Goal: Task Accomplishment & Management: Complete application form

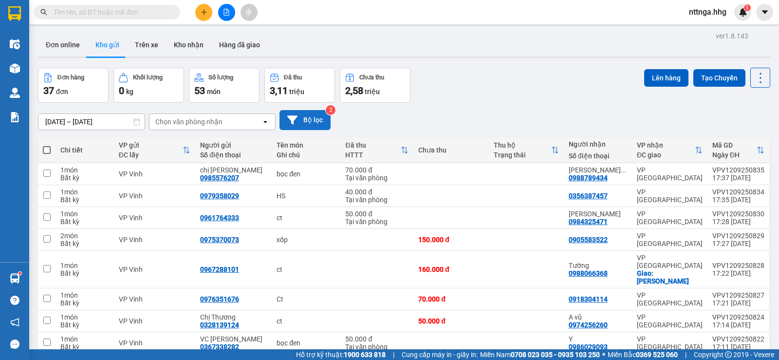
click at [313, 125] on button "Bộ lọc" at bounding box center [304, 120] width 51 height 20
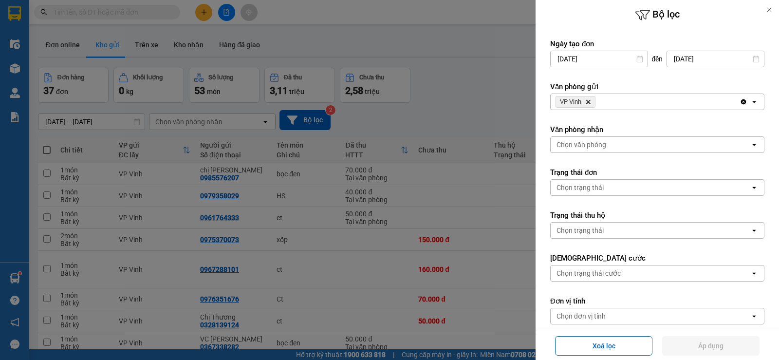
click at [451, 40] on div at bounding box center [389, 180] width 779 height 360
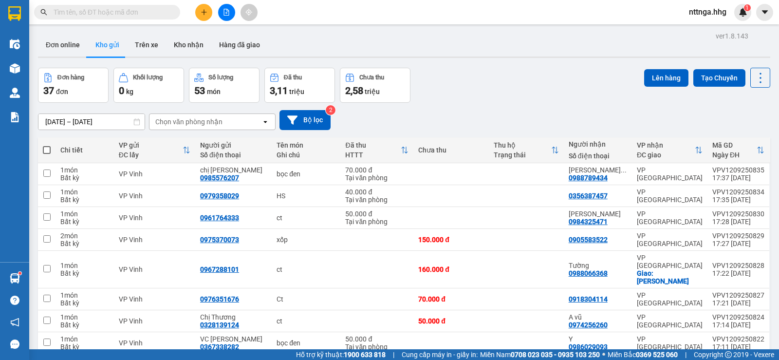
click at [201, 12] on icon "plus" at bounding box center [204, 12] width 7 height 7
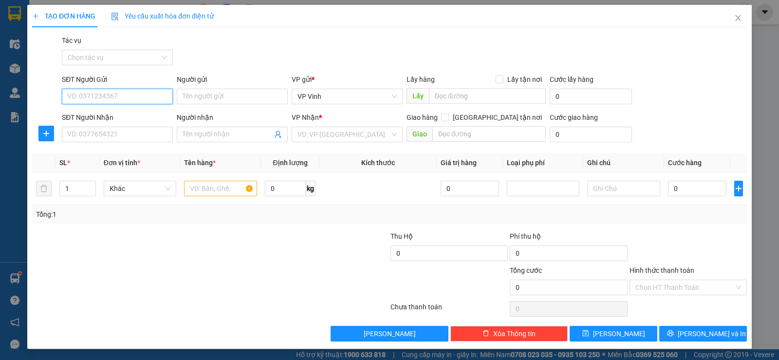
click at [143, 94] on input "SĐT Người Gửi" at bounding box center [117, 97] width 111 height 16
click at [142, 117] on div "0943050974" at bounding box center [116, 115] width 98 height 11
type input "0943050974"
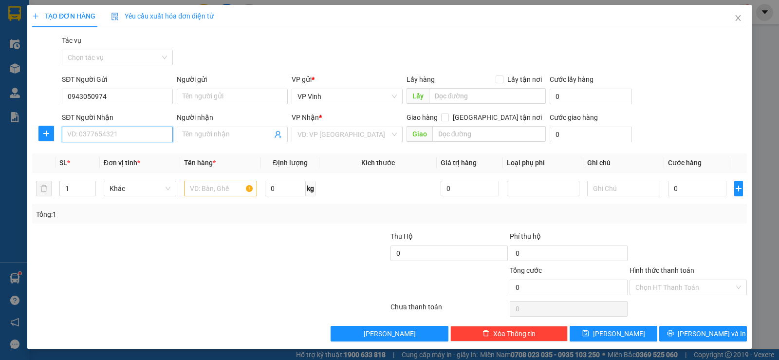
click at [135, 135] on input "SĐT Người Nhận" at bounding box center [117, 135] width 111 height 16
type input "0905797885"
click at [128, 148] on div "0905797885 - Tân" at bounding box center [116, 154] width 110 height 16
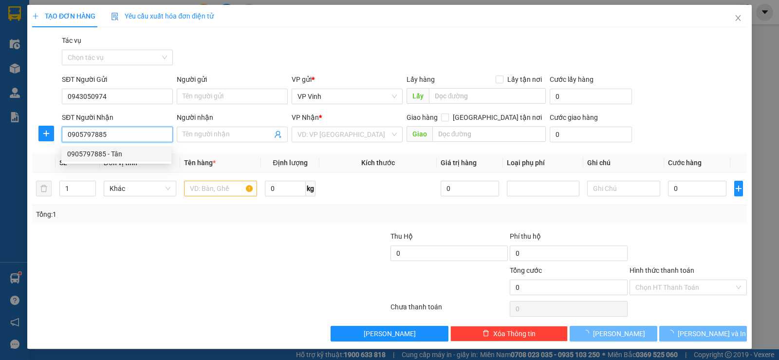
type input "Tân"
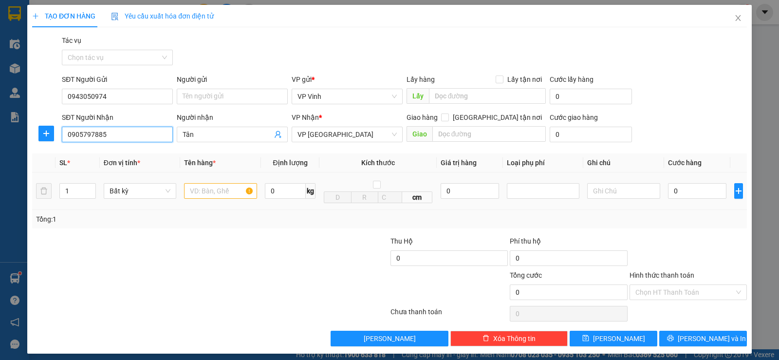
type input "0905797885"
click at [217, 195] on input "text" at bounding box center [220, 191] width 73 height 16
type input "ct đen"
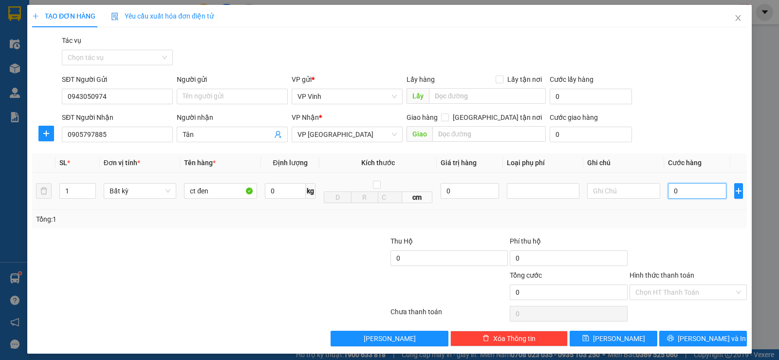
click at [670, 194] on input "0" at bounding box center [697, 191] width 58 height 16
type input "5"
type input "50"
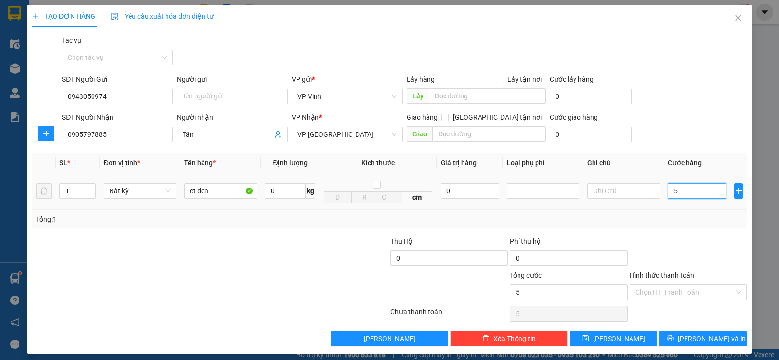
type input "50"
type input "500"
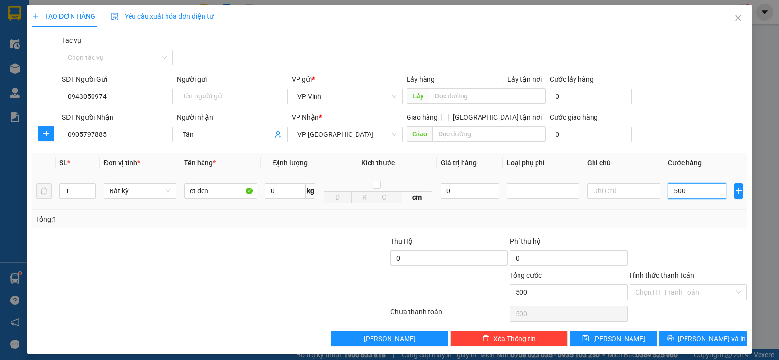
type input "5.000"
type input "50.000"
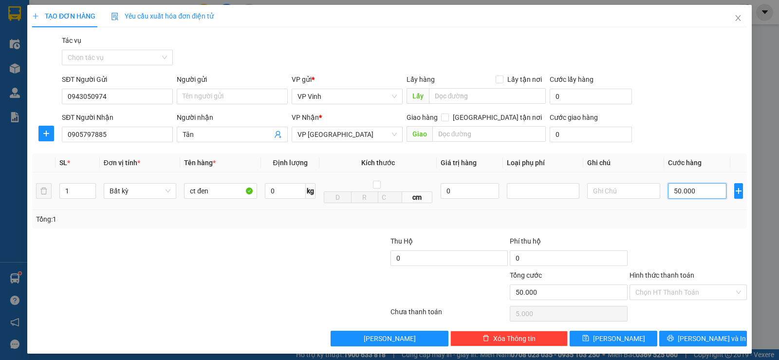
type input "50.000"
click at [702, 341] on span "[PERSON_NAME] và In" at bounding box center [711, 338] width 68 height 11
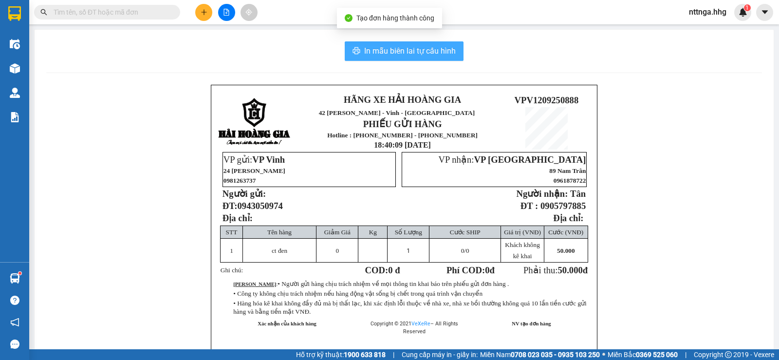
click at [435, 43] on button "In mẫu biên lai tự cấu hình" at bounding box center [404, 50] width 119 height 19
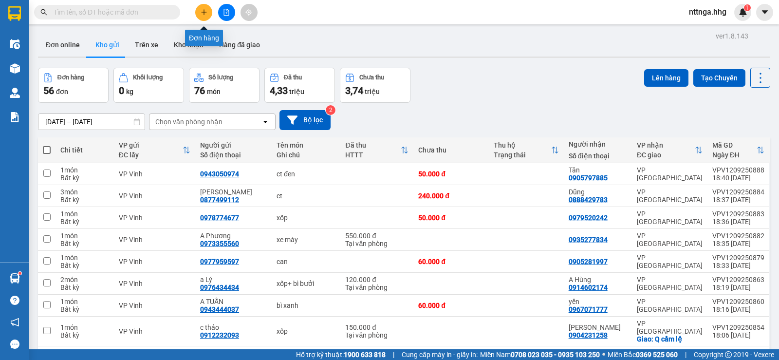
click at [204, 13] on icon "plus" at bounding box center [204, 12] width 7 height 7
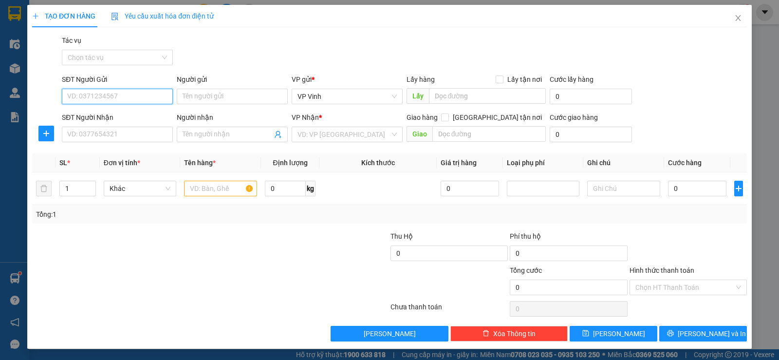
click at [141, 98] on input "SĐT Người Gửi" at bounding box center [117, 97] width 111 height 16
click at [152, 115] on div "0943050974" at bounding box center [116, 115] width 98 height 11
type input "0943050974"
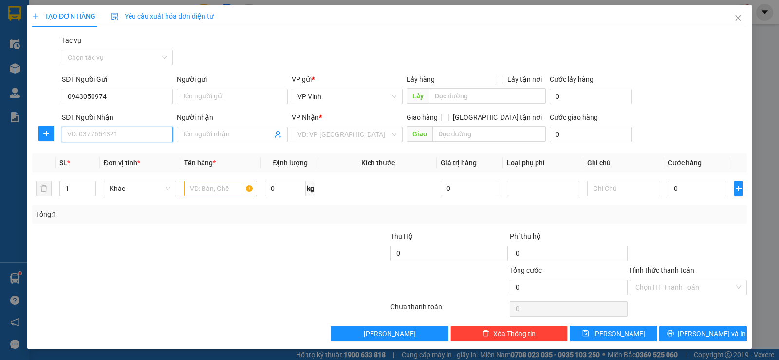
click at [141, 137] on input "SĐT Người Nhận" at bounding box center [117, 135] width 111 height 16
click at [151, 147] on div "0963125429" at bounding box center [116, 154] width 110 height 16
type input "0963125429"
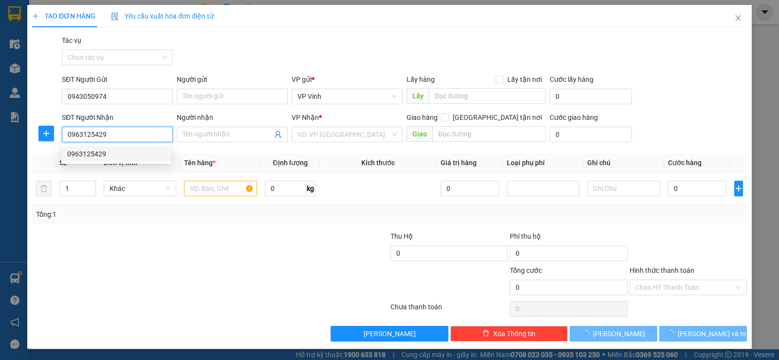
type input "q nam"
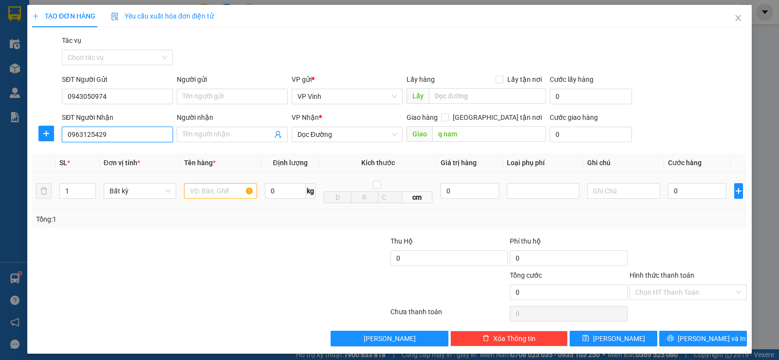
type input "0963125429"
click at [226, 188] on input "text" at bounding box center [220, 191] width 73 height 16
type input "ct đen"
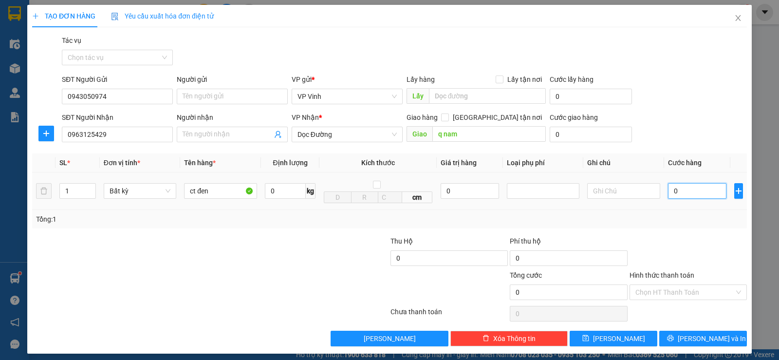
click at [669, 189] on input "0" at bounding box center [697, 191] width 58 height 16
type input "5"
type input "50"
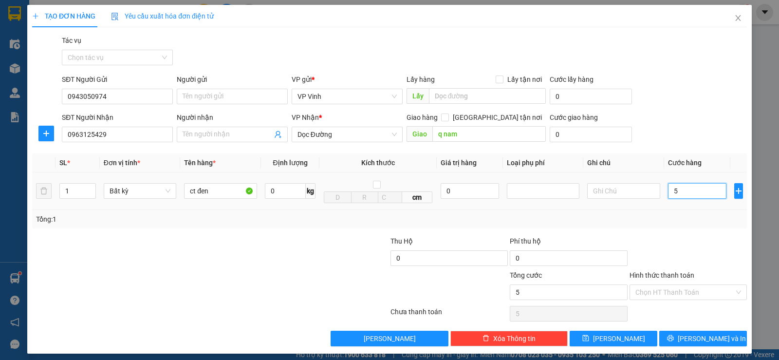
type input "50"
type input "500"
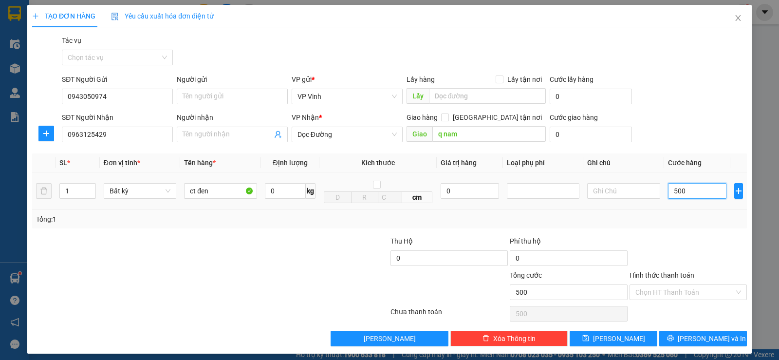
type input "5.000"
type input "50.000"
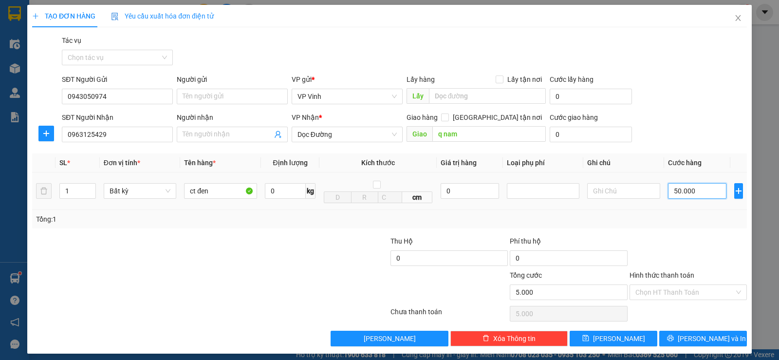
type input "50.000"
click at [710, 338] on span "[PERSON_NAME] và In" at bounding box center [711, 338] width 68 height 11
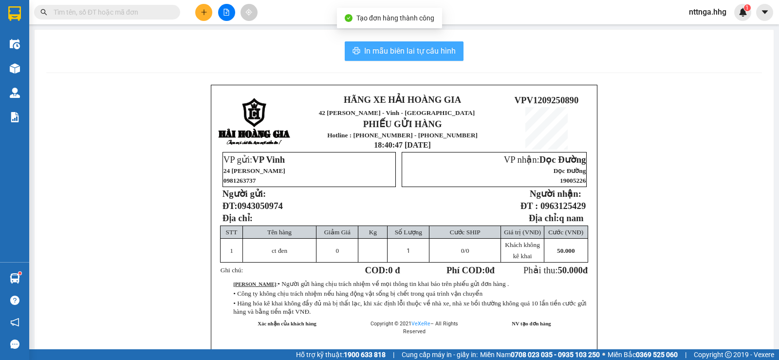
click at [431, 53] on span "In mẫu biên lai tự cấu hình" at bounding box center [409, 51] width 91 height 12
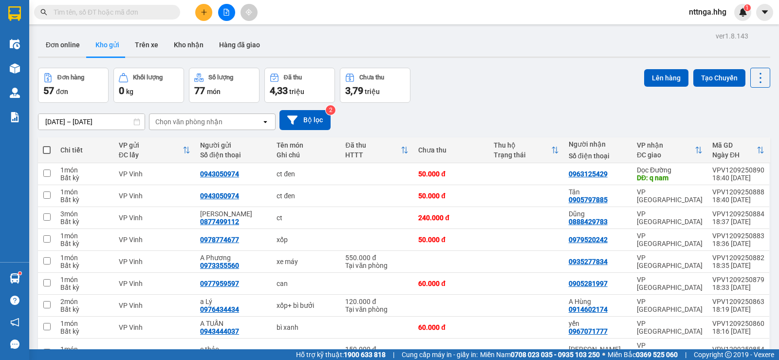
click at [201, 15] on icon "plus" at bounding box center [204, 12] width 7 height 7
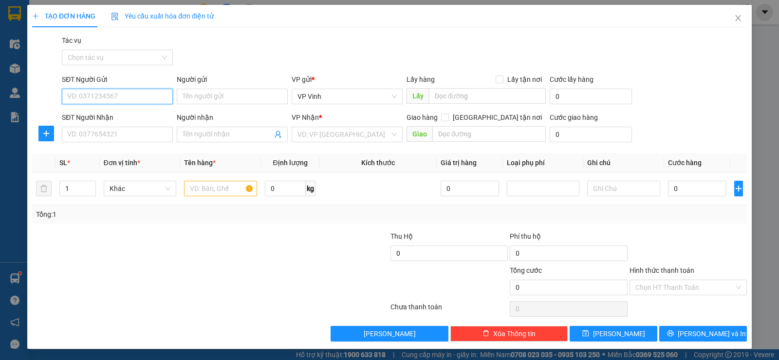
click at [128, 97] on input "SĐT Người Gửi" at bounding box center [117, 97] width 111 height 16
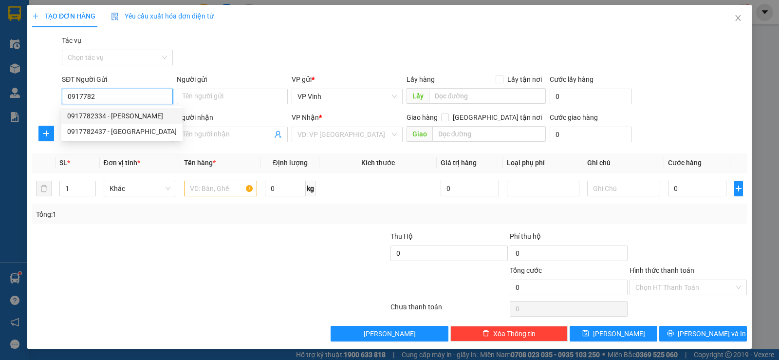
click at [143, 109] on div "0917782334 - [PERSON_NAME]" at bounding box center [121, 116] width 121 height 16
type input "0917782334"
type input "dũng"
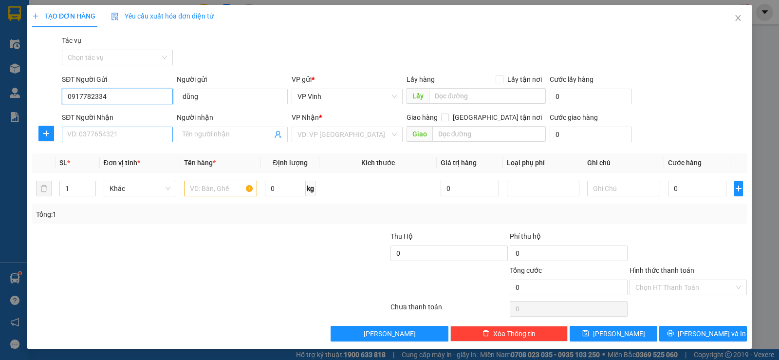
type input "0917782334"
click at [133, 134] on input "SĐT Người Nhận" at bounding box center [117, 135] width 111 height 16
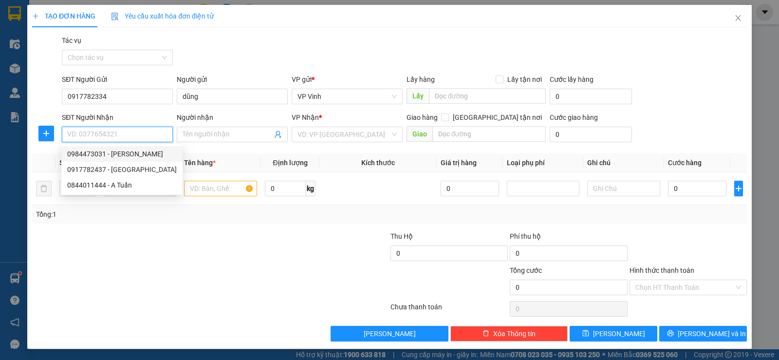
click at [131, 151] on div "0984473031 - [PERSON_NAME]" at bounding box center [121, 153] width 109 height 11
type input "0984473031"
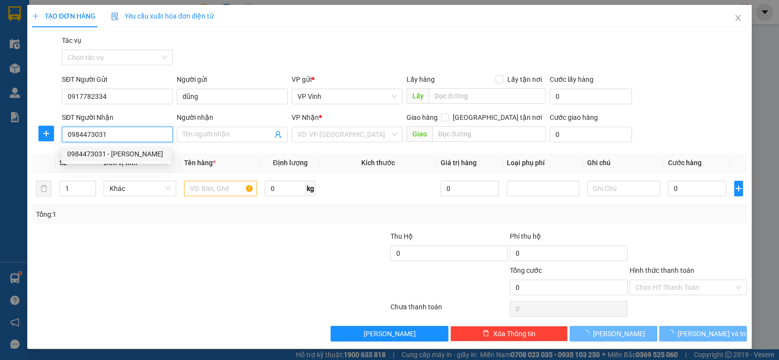
type input "[PERSON_NAME]"
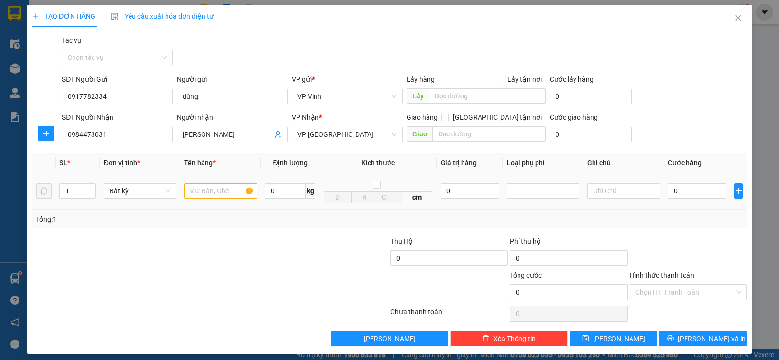
click at [220, 177] on td at bounding box center [220, 190] width 81 height 37
click at [222, 188] on input "text" at bounding box center [220, 191] width 73 height 16
type input "2"
click at [89, 189] on icon "up" at bounding box center [90, 188] width 3 height 3
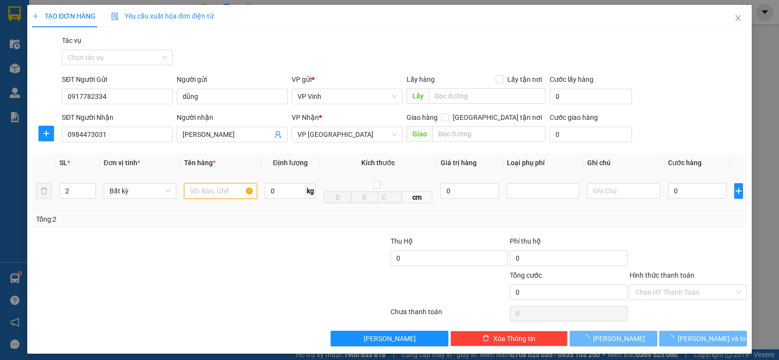
click at [211, 196] on input "text" at bounding box center [220, 191] width 73 height 16
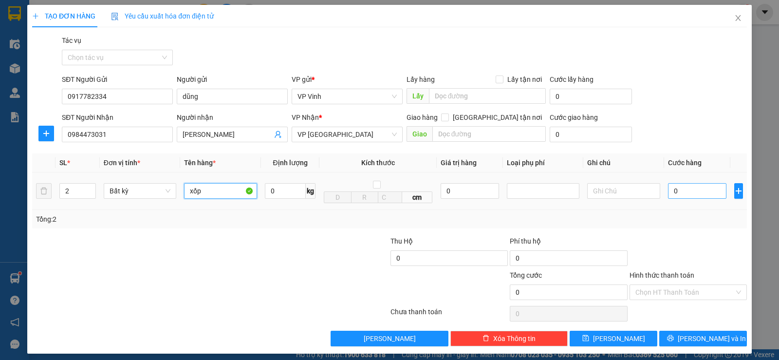
type input "xốp"
click at [669, 193] on input "0" at bounding box center [697, 191] width 58 height 16
type input "1"
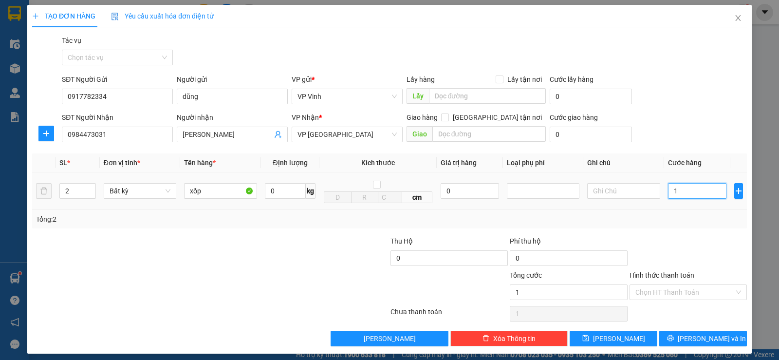
type input "10"
type input "100"
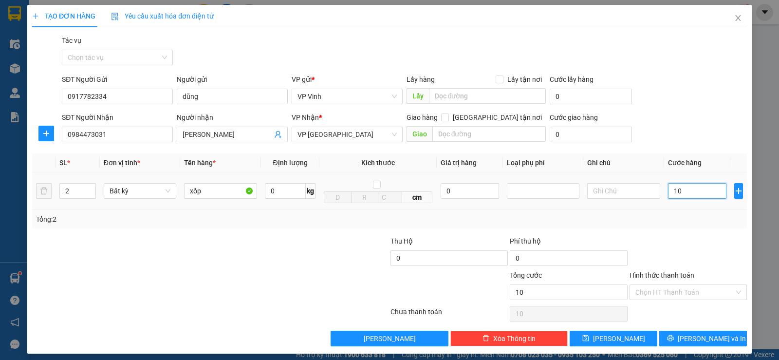
type input "100"
type input "1.000"
type input "10.000"
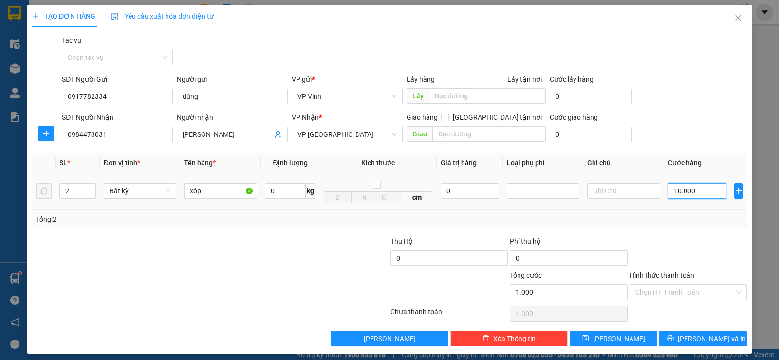
type input "10.000"
type input "1.000.002"
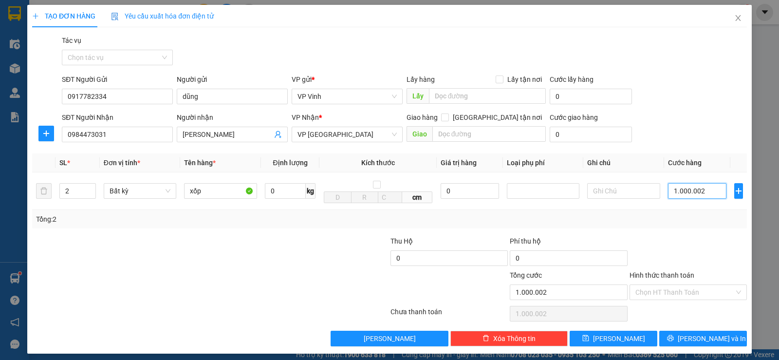
type input "100.000"
type input "10.000"
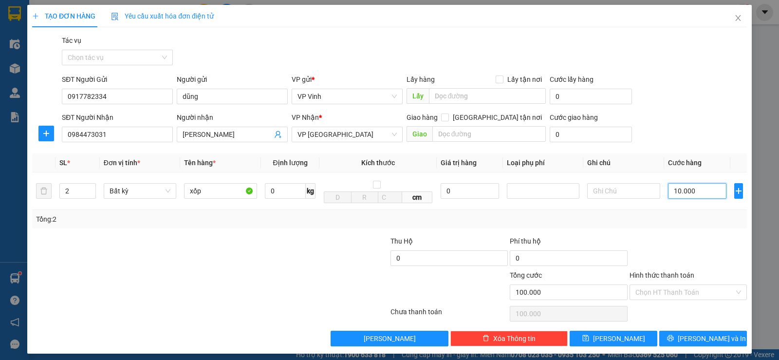
type input "10.000"
type input "100.000"
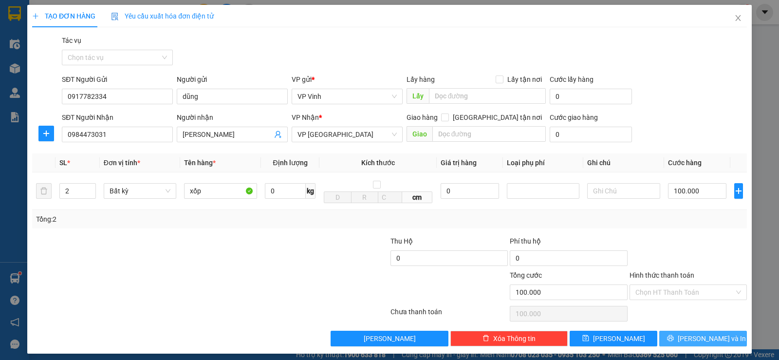
click at [707, 336] on span "[PERSON_NAME] và In" at bounding box center [711, 338] width 68 height 11
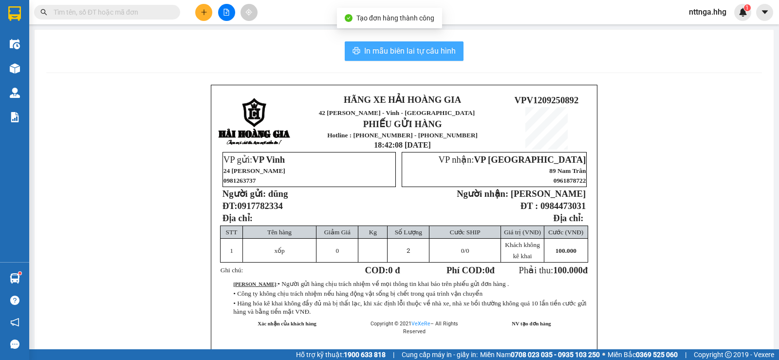
click at [420, 55] on span "In mẫu biên lai tự cấu hình" at bounding box center [409, 51] width 91 height 12
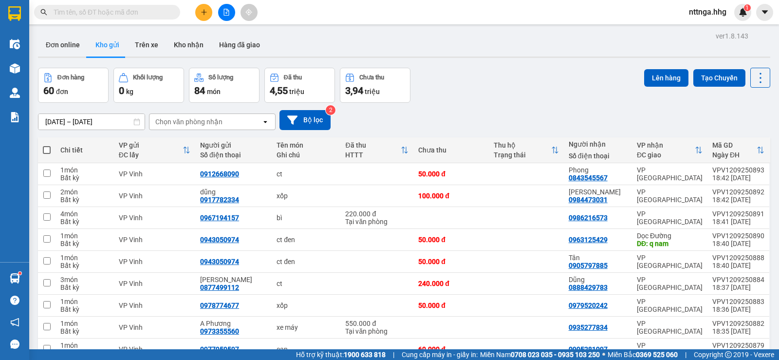
click at [112, 12] on input "text" at bounding box center [111, 12] width 115 height 11
